Goal: Transaction & Acquisition: Purchase product/service

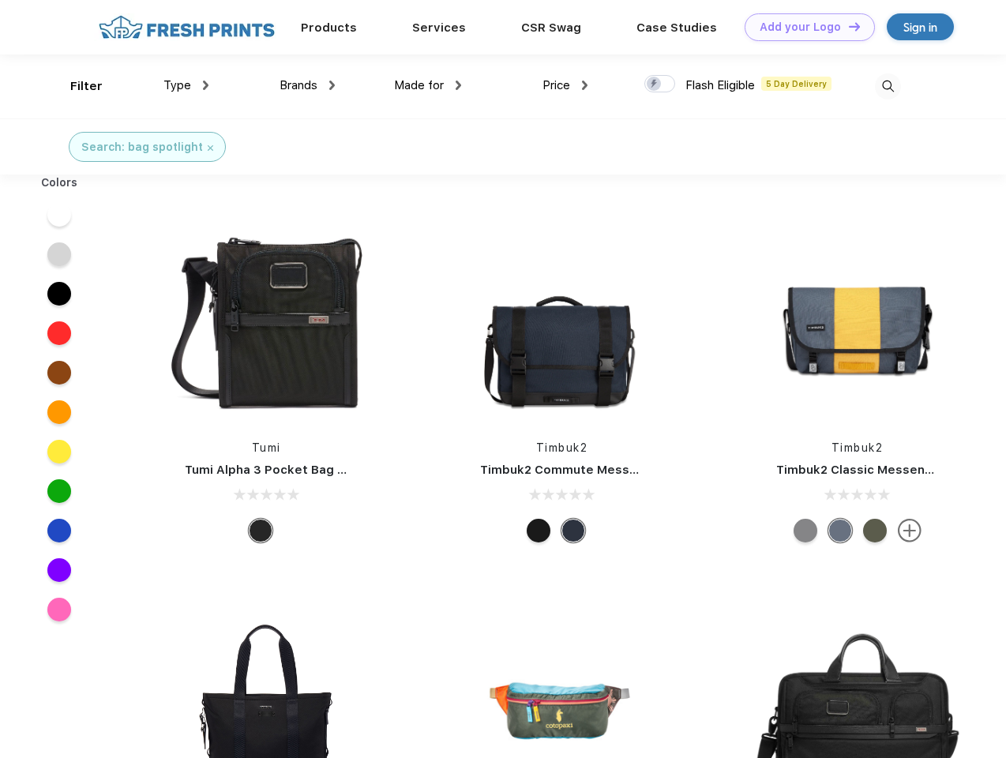
scroll to position [1, 0]
click at [804, 27] on link "Add your Logo Design Tool" at bounding box center [809, 27] width 130 height 28
click at [0, 0] on div "Design Tool" at bounding box center [0, 0] width 0 height 0
click at [847, 26] on link "Add your Logo Design Tool" at bounding box center [809, 27] width 130 height 28
click at [76, 86] on div "Filter" at bounding box center [86, 86] width 32 height 18
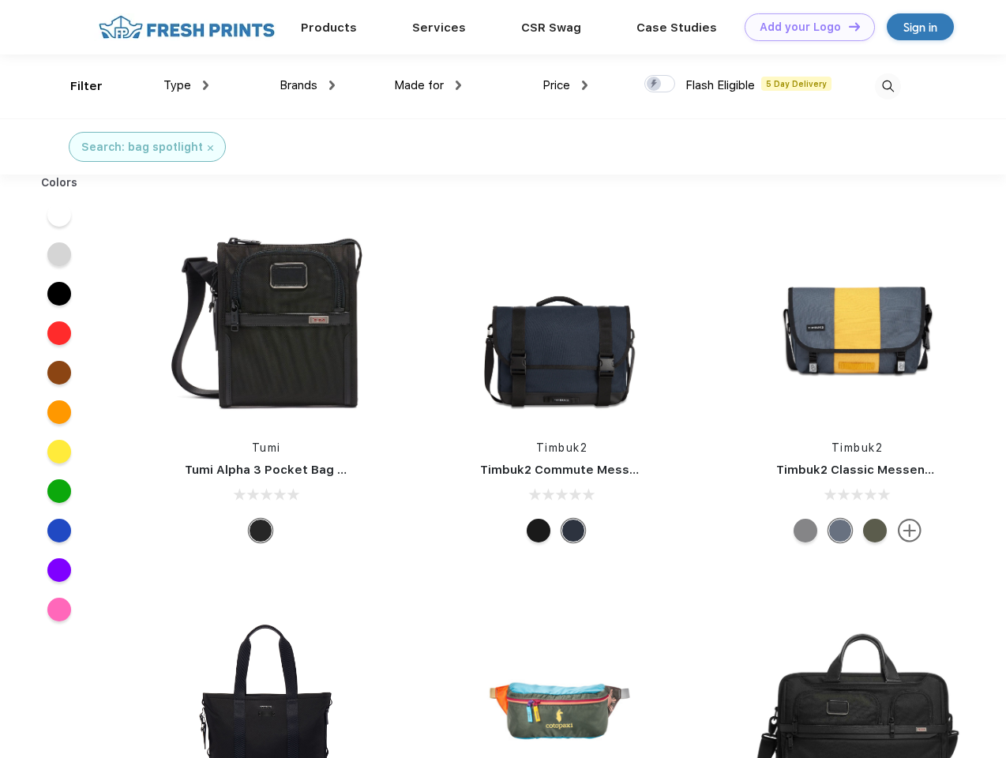
click at [186, 85] on span "Type" at bounding box center [177, 85] width 28 height 14
click at [307, 85] on span "Brands" at bounding box center [298, 85] width 38 height 14
click at [428, 85] on span "Made for" at bounding box center [419, 85] width 50 height 14
click at [565, 85] on span "Price" at bounding box center [556, 85] width 28 height 14
click at [660, 84] on div at bounding box center [659, 83] width 31 height 17
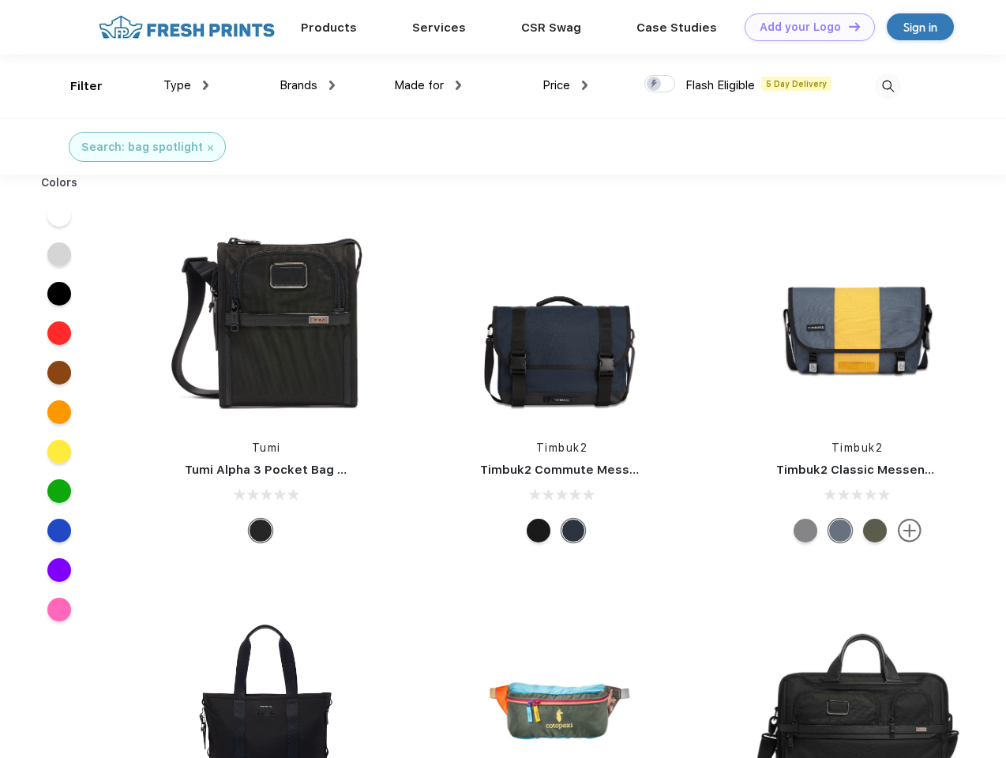
click at [654, 84] on input "checkbox" at bounding box center [649, 79] width 10 height 10
click at [887, 86] on img at bounding box center [888, 86] width 26 height 26
